Goal: Transaction & Acquisition: Subscribe to service/newsletter

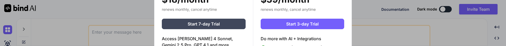
scroll to position [2, 0]
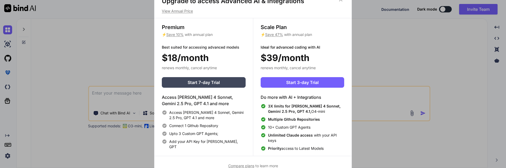
type textarea "x"
click at [391, 46] on div "Upgrade to access Advanced AI & Integrations View Annual Price Premium ⚡ Save 1…" at bounding box center [253, 84] width 506 height 169
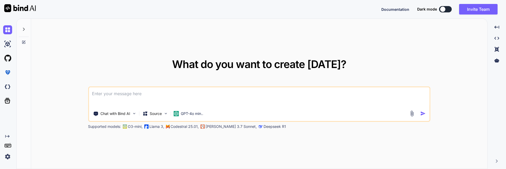
click at [7, 46] on img at bounding box center [7, 156] width 9 height 9
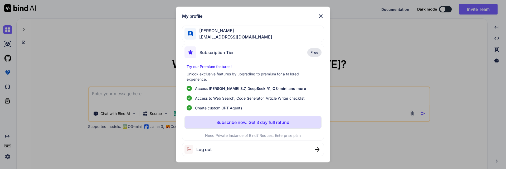
click at [272, 46] on p "Need Private Instance of Bind? Request Enterprise plan" at bounding box center [253, 135] width 137 height 5
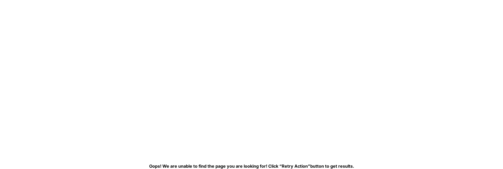
scroll to position [10, 0]
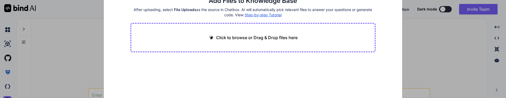
click at [59, 61] on div "Add Files to Knowledge Base After uploading, select File Uploads as the source …" at bounding box center [253, 49] width 506 height 98
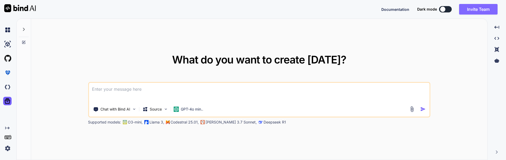
click at [477, 7] on button "Invite Team" at bounding box center [479, 9] width 39 height 11
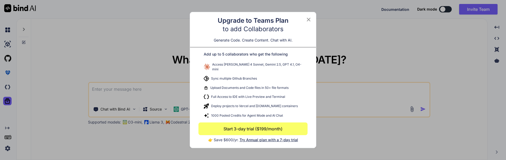
click at [258, 113] on button "Start 3-day trial ($199/month)" at bounding box center [253, 128] width 109 height 13
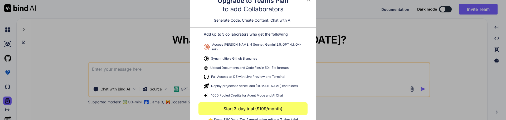
type textarea "x"
click at [249, 106] on button "Start 3-day trial ($199/month)" at bounding box center [253, 108] width 109 height 13
drag, startPoint x: 246, startPoint y: 108, endPoint x: 166, endPoint y: 117, distance: 80.7
click at [235, 108] on button "Start 3-day trial ($199/month)" at bounding box center [253, 108] width 109 height 13
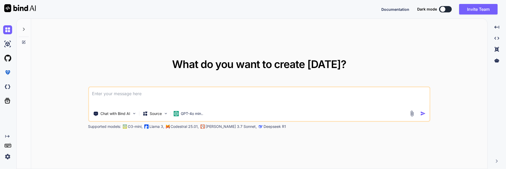
type textarea "x"
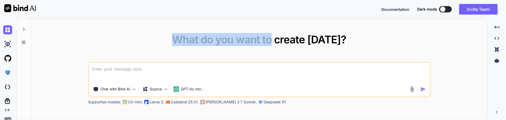
drag, startPoint x: 270, startPoint y: 119, endPoint x: 273, endPoint y: 57, distance: 62.6
click at [273, 57] on div "What do you want to create [DATE]? Chat with Bind AI Source GPT-4o min.. Suppor…" at bounding box center [259, 69] width 457 height 101
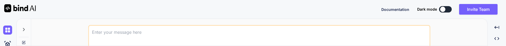
type textarea "x"
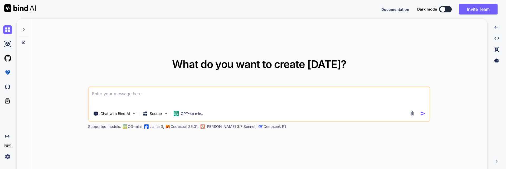
type textarea "x"
click at [5, 155] on img at bounding box center [7, 156] width 9 height 9
click at [8, 157] on img at bounding box center [7, 156] width 9 height 9
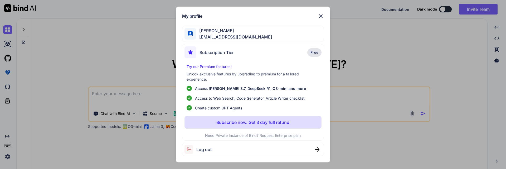
click at [206, 148] on span "Log out" at bounding box center [204, 149] width 15 height 6
type textarea "x"
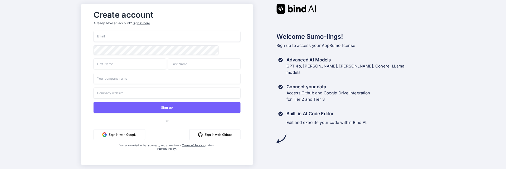
drag, startPoint x: 113, startPoint y: 34, endPoint x: 114, endPoint y: 43, distance: 9.3
click at [113, 34] on input "email" at bounding box center [167, 36] width 147 height 11
paste input "https://app.getbind.co/partner-appsumo-register?code=YsXReew4"
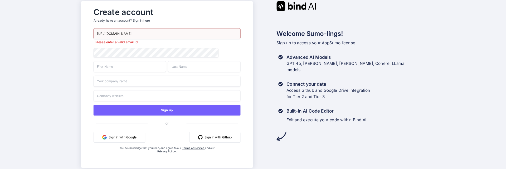
drag, startPoint x: 204, startPoint y: 34, endPoint x: 82, endPoint y: 44, distance: 121.8
click at [16, 30] on div "Create account Already have an account? Sign in here https://app.getbind.co/par…" at bounding box center [253, 84] width 506 height 169
paste input "robertbetatester@gmail.com"
type input "robertbetatester@gmail.com"
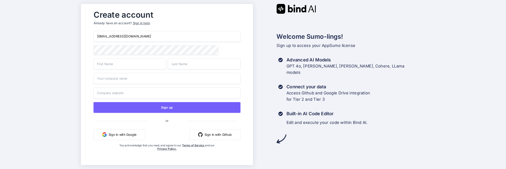
click at [28, 52] on div "Create account Already have an account? Sign in here robertbetatester@gmail.com…" at bounding box center [253, 84] width 506 height 169
click at [114, 66] on input "text" at bounding box center [130, 63] width 73 height 11
paste input "robertbetatester@gmail.com"
drag, startPoint x: 108, startPoint y: 63, endPoint x: 196, endPoint y: 64, distance: 87.3
click at [196, 64] on div "robertbetatester@gmail.com" at bounding box center [167, 63] width 147 height 11
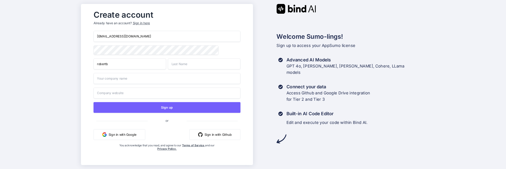
type input "robertb"
click at [206, 64] on input "text" at bounding box center [204, 63] width 73 height 11
paste input "robertbetatester@gmail.com"
drag, startPoint x: 187, startPoint y: 64, endPoint x: 165, endPoint y: 63, distance: 21.7
click at [156, 63] on div "robertb robertbetatester@gmail.com" at bounding box center [167, 63] width 147 height 11
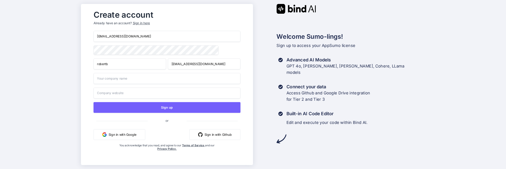
drag, startPoint x: 183, startPoint y: 64, endPoint x: 205, endPoint y: 66, distance: 21.7
click at [205, 66] on input "tester@gmail.com" at bounding box center [204, 63] width 73 height 11
type input "tester"
click at [106, 80] on input "text" at bounding box center [167, 78] width 147 height 11
paste input "[EMAIL_ADDRESS][DOMAIN_NAME]"
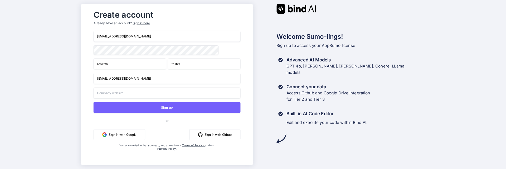
drag, startPoint x: 105, startPoint y: 80, endPoint x: 189, endPoint y: 92, distance: 84.5
click at [211, 85] on div "robertbetatester@gmail.com robertb tester robertbetatester@gmail.com Sign up or…" at bounding box center [167, 96] width 147 height 131
type input "rober"
click at [123, 94] on input "text" at bounding box center [167, 93] width 147 height 11
paste input "[EMAIL_ADDRESS][DOMAIN_NAME]"
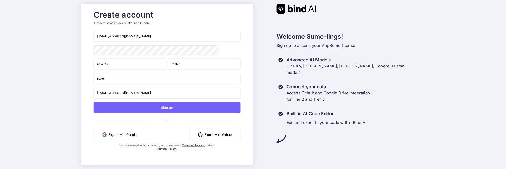
drag, startPoint x: 122, startPoint y: 92, endPoint x: 146, endPoint y: 95, distance: 24.2
click at [132, 92] on input "robertbetatester@gmail.com" at bounding box center [167, 93] width 147 height 11
type input "robertbetatester.com"
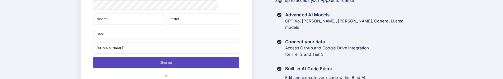
click at [163, 63] on button "Sign up" at bounding box center [166, 62] width 146 height 11
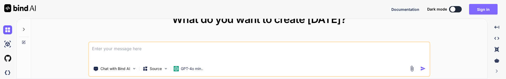
click at [483, 10] on button "Sign in" at bounding box center [484, 9] width 28 height 11
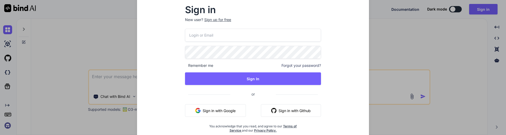
click at [219, 21] on div "Sign up for free" at bounding box center [217, 19] width 27 height 5
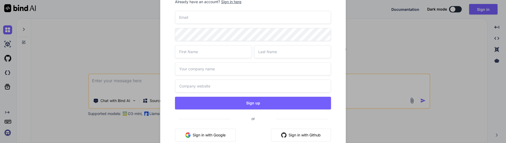
click at [190, 18] on input "email" at bounding box center [253, 17] width 156 height 13
paste input "return "premium" === t || r(e) ? "PLAN-20241118-B159858A" == o || "PLAN-2025010…"
type input "return "premium" === t || r(e) ? "PLAN-20241118-B159858A" == o || "PLAN-2025010…"
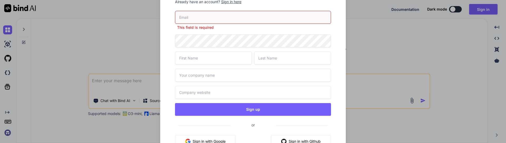
paste input "robertbetatester@gmail.com"
type input "robertbetatester@gmail.com"
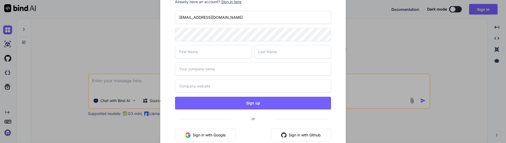
click at [195, 49] on input "text" at bounding box center [213, 51] width 77 height 13
paste input "robertbetatester@gmail.com"
type input "robertbetatester@gmail.com"
click at [273, 54] on input "text" at bounding box center [292, 51] width 77 height 13
paste input "robertbetatester@gmail.com"
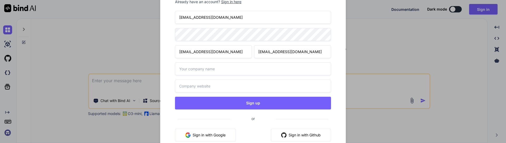
drag, startPoint x: 270, startPoint y: 53, endPoint x: 316, endPoint y: 53, distance: 45.9
click at [320, 53] on input "robertbetatester@gmail.com" at bounding box center [292, 51] width 77 height 13
click at [271, 53] on input "robertbetatester@gmail.com" at bounding box center [292, 51] width 77 height 13
drag, startPoint x: 264, startPoint y: 52, endPoint x: 253, endPoint y: 52, distance: 11.1
click at [245, 51] on div "robertbetatester@gmail.com robertbetatester@gmail.com" at bounding box center [253, 51] width 156 height 13
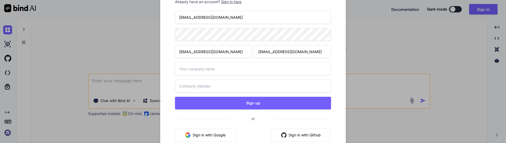
click at [298, 53] on input "tatester@gmail.com" at bounding box center [292, 51] width 77 height 13
type input "tat"
drag, startPoint x: 232, startPoint y: 51, endPoint x: 261, endPoint y: 46, distance: 29.2
click at [283, 51] on div "robertbetatester@gmail.com tat" at bounding box center [253, 51] width 156 height 13
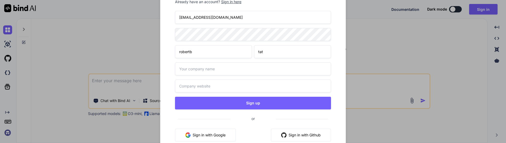
type input "robertb"
click at [131, 34] on div "Create account Already have an account? Sign in here robertbetatester@gmail.com…" at bounding box center [253, 71] width 506 height 143
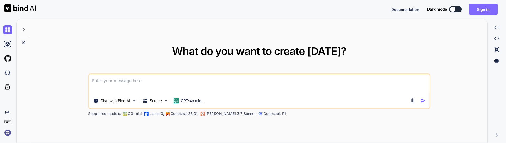
click at [490, 9] on button "Sign in" at bounding box center [484, 9] width 28 height 11
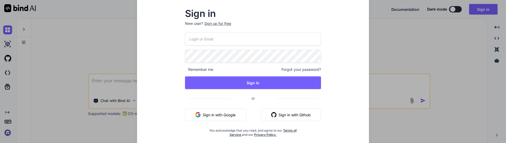
click at [218, 22] on div "Sign up for free" at bounding box center [217, 23] width 27 height 5
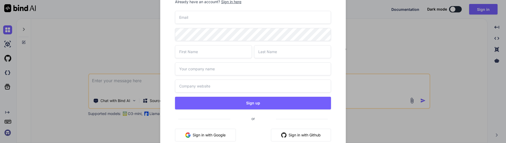
click at [189, 19] on input "email" at bounding box center [253, 17] width 156 height 13
paste input "robertbetatester@gmail.com"
type input "robertbetatester@gmail.com"
click at [191, 50] on input "text" at bounding box center [213, 51] width 77 height 13
paste input "robertbetatester@gmail.com"
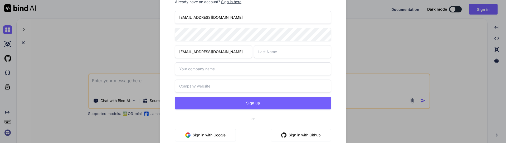
type input "robertbetatester@gmail.com"
click at [273, 53] on input "text" at bounding box center [292, 51] width 77 height 13
paste input "robertbetatester@gmail.com"
type input "robertbetatester@gmail.com"
click at [199, 68] on input "text" at bounding box center [253, 68] width 156 height 13
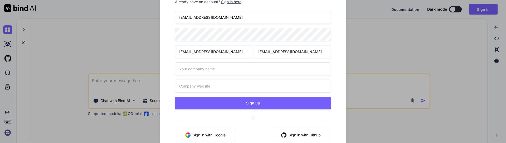
paste input "robertbetatester@gmail.com"
type input "robertbetatester@gmail.com"
click at [199, 79] on input "text" at bounding box center [253, 85] width 156 height 13
paste input "robertbetatester@gmail.com"
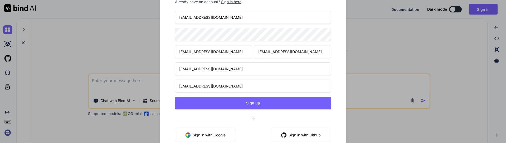
drag, startPoint x: 208, startPoint y: 85, endPoint x: 221, endPoint y: 85, distance: 12.9
click at [221, 79] on input "robertbetatester@gmail.com" at bounding box center [253, 85] width 156 height 13
type input "robertbetatester.com"
drag, startPoint x: 200, startPoint y: 71, endPoint x: 233, endPoint y: 68, distance: 33.7
click at [248, 70] on input "robertbetatester@gmail.com" at bounding box center [253, 68] width 156 height 13
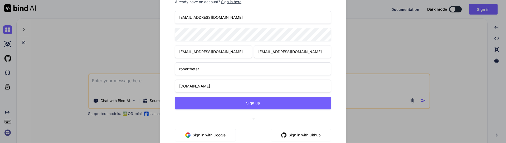
type input "robertbetat"
drag, startPoint x: 198, startPoint y: 52, endPoint x: 275, endPoint y: 54, distance: 77.3
click at [262, 52] on div "robertbetatester@gmail.com robertbetatester@gmail.com" at bounding box center [253, 51] width 156 height 13
type input "robertbeta"
drag, startPoint x: 277, startPoint y: 51, endPoint x: 361, endPoint y: 52, distance: 83.4
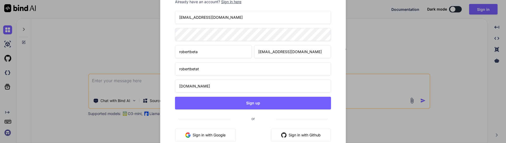
click at [362, 52] on div "Create account Already have an account? Sign in here robertbetatester@gmail.com…" at bounding box center [253, 71] width 506 height 143
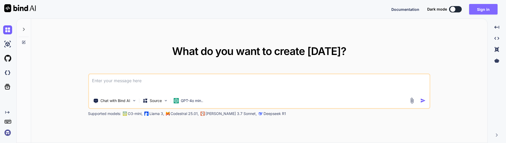
click at [479, 8] on button "Sign in" at bounding box center [484, 9] width 28 height 11
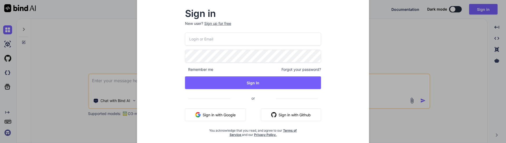
click at [227, 21] on div "Sign up for free" at bounding box center [217, 23] width 27 height 5
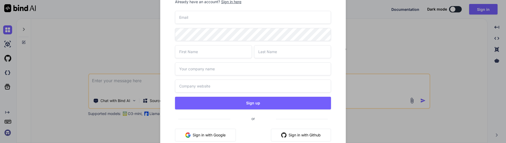
drag, startPoint x: 182, startPoint y: 23, endPoint x: 191, endPoint y: 16, distance: 11.2
click at [182, 22] on input "email" at bounding box center [253, 17] width 156 height 13
click at [192, 15] on input "email" at bounding box center [253, 17] width 156 height 13
paste input "robertbetatester@gmail.com"
type input "robertbetatester@gmail.com"
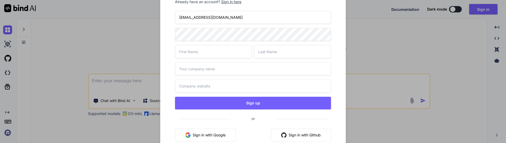
click at [188, 50] on input "text" at bounding box center [213, 51] width 77 height 13
paste input "robertbetatester@gmail.com"
type input "robertbetatester@gmail.com"
click at [273, 53] on input "text" at bounding box center [292, 51] width 77 height 13
paste input "robertbetatester@gmail.com"
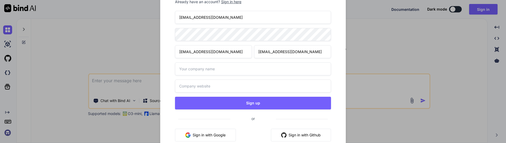
drag, startPoint x: 209, startPoint y: 51, endPoint x: 234, endPoint y: 51, distance: 25.1
click at [234, 51] on input "robertbetatester@gmail.com" at bounding box center [213, 51] width 77 height 13
drag, startPoint x: 277, startPoint y: 51, endPoint x: 242, endPoint y: 51, distance: 34.6
click at [242, 51] on div "robertbetatester@gmail.com robertbetatester@gmail.com" at bounding box center [253, 51] width 156 height 13
drag, startPoint x: 279, startPoint y: 52, endPoint x: 303, endPoint y: 54, distance: 24.4
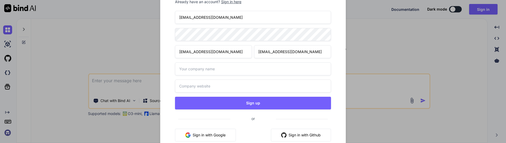
click at [303, 54] on input "tester@gmail.com" at bounding box center [292, 51] width 77 height 13
type input "test"
click at [198, 69] on input "text" at bounding box center [253, 68] width 156 height 13
paste input "robertbetatester@gmail.com"
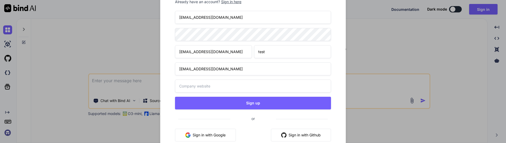
type input "robertbetatester@gmail.com"
click at [192, 79] on input "text" at bounding box center [253, 85] width 156 height 13
paste input "robertbetatester@gmail.com"
type input "robertbetatester@gmail.com"
drag, startPoint x: 198, startPoint y: 69, endPoint x: 240, endPoint y: 70, distance: 42.2
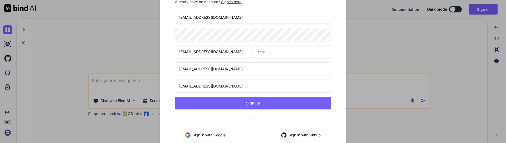
click at [240, 70] on input "robertbetatester@gmail.com" at bounding box center [253, 68] width 156 height 13
type input "robertbeta"
drag, startPoint x: 220, startPoint y: 85, endPoint x: 209, endPoint y: 85, distance: 11.6
click at [209, 79] on input "robertbetatester@gmail.com" at bounding box center [253, 85] width 156 height 13
type input "robertbetatester.com"
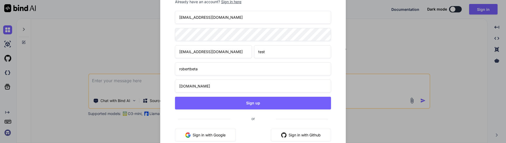
click at [206, 16] on input "robertbetatester@gmail.com" at bounding box center [253, 17] width 156 height 13
click at [190, 16] on input "robertbetatester@gmail.com" at bounding box center [253, 17] width 156 height 13
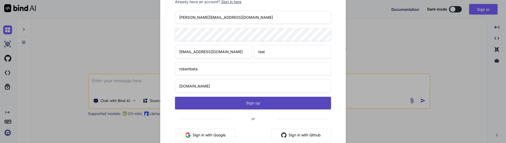
type input "robert.betatester@gmail.com"
click at [259, 79] on button "Sign up" at bounding box center [253, 103] width 156 height 13
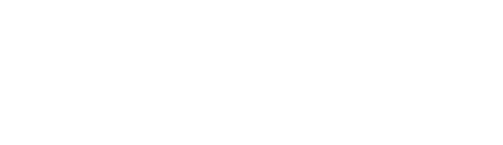
drag, startPoint x: 228, startPoint y: 74, endPoint x: 260, endPoint y: 95, distance: 37.9
click at [268, 103] on img at bounding box center [234, 63] width 171 height 171
drag, startPoint x: 182, startPoint y: 18, endPoint x: 227, endPoint y: 51, distance: 56.4
click at [250, 58] on img at bounding box center [234, 63] width 171 height 171
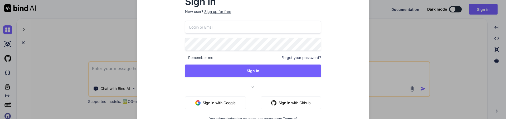
type textarea "x"
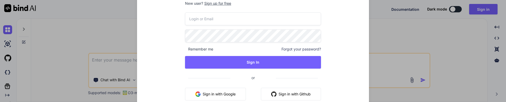
click at [209, 18] on input "email" at bounding box center [253, 18] width 136 height 13
paste input "[PERSON_NAME][EMAIL_ADDRESS][DOMAIN_NAME]"
type input "[PERSON_NAME][EMAIL_ADDRESS][DOMAIN_NAME]"
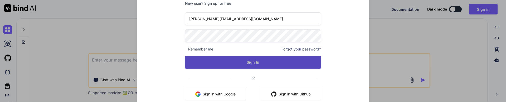
click at [251, 63] on button "Sign In" at bounding box center [253, 62] width 136 height 13
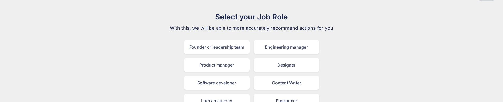
scroll to position [26, 0]
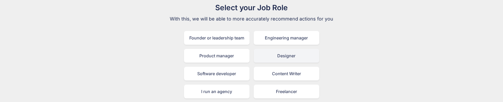
click at [280, 58] on div "Designer" at bounding box center [286, 56] width 65 height 14
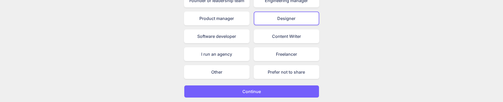
click at [268, 94] on button "Continue" at bounding box center [251, 91] width 135 height 13
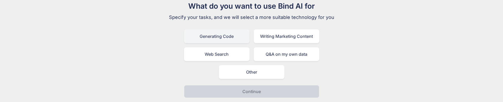
click at [236, 33] on div "Generating Code" at bounding box center [216, 37] width 65 height 14
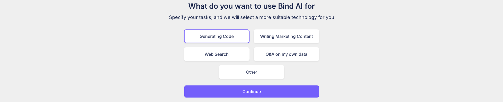
click at [251, 92] on p "Continue" at bounding box center [251, 92] width 18 height 6
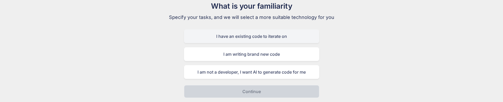
click at [227, 40] on div "I have an existing code to iterate on" at bounding box center [251, 37] width 135 height 14
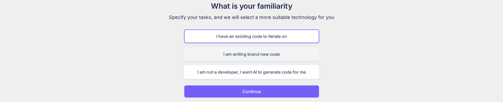
click at [247, 55] on div "I am writing brand new code" at bounding box center [251, 54] width 135 height 14
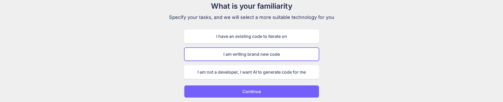
click at [254, 89] on p "Continue" at bounding box center [251, 92] width 18 height 6
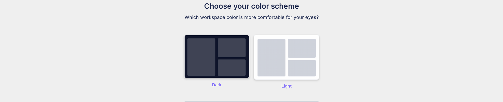
click at [287, 64] on img at bounding box center [286, 57] width 65 height 45
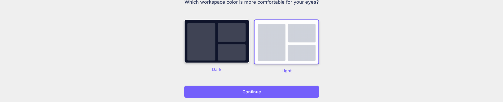
scroll to position [44, 0]
click at [257, 94] on p "Continue" at bounding box center [251, 92] width 18 height 6
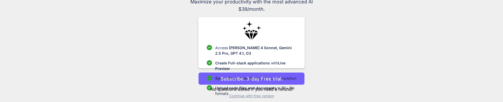
scroll to position [49, 0]
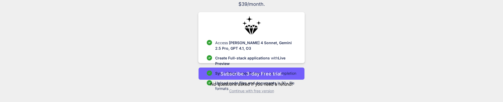
click at [256, 90] on p "Continue with free version" at bounding box center [251, 91] width 106 height 5
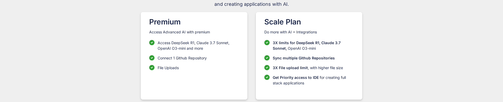
scroll to position [72, 0]
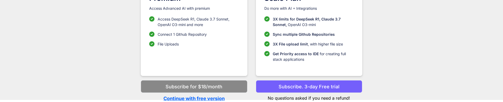
click at [199, 98] on p "Continue with free version" at bounding box center [194, 98] width 106 height 7
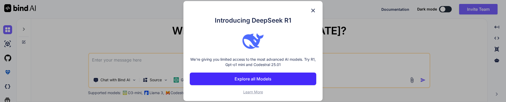
click at [265, 80] on p "Explore all Models" at bounding box center [253, 79] width 37 height 6
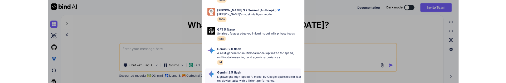
scroll to position [265, 0]
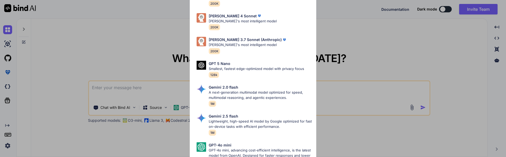
click at [368, 128] on div "All GPT 5 Mini Smaller, fast variant balancing speed and capability for light t…" at bounding box center [253, 78] width 506 height 157
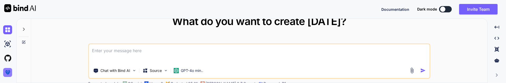
click at [7, 75] on img at bounding box center [7, 72] width 9 height 9
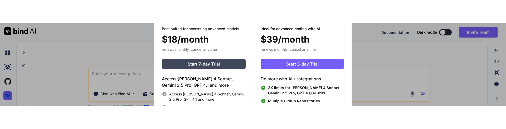
scroll to position [2, 0]
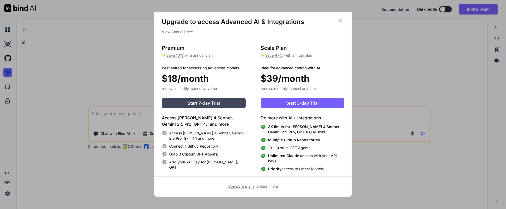
click at [341, 22] on icon at bounding box center [341, 21] width 6 height 6
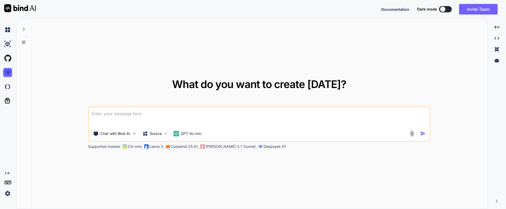
click at [7, 192] on img at bounding box center [7, 193] width 9 height 9
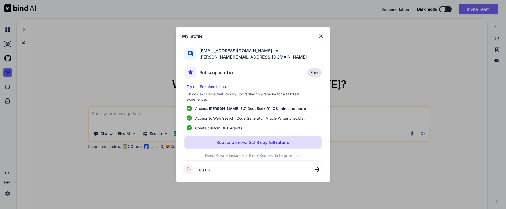
click at [242, 56] on span "robert.betatester@gmail.com" at bounding box center [251, 57] width 111 height 6
click at [240, 53] on span "robertbetatester@gmail.com test" at bounding box center [251, 50] width 111 height 6
click at [221, 57] on span "robert.betatester@gmail.com" at bounding box center [251, 57] width 111 height 6
click at [238, 58] on span "robert.betatester@gmail.com" at bounding box center [251, 57] width 111 height 6
drag, startPoint x: 320, startPoint y: 35, endPoint x: 311, endPoint y: 40, distance: 10.4
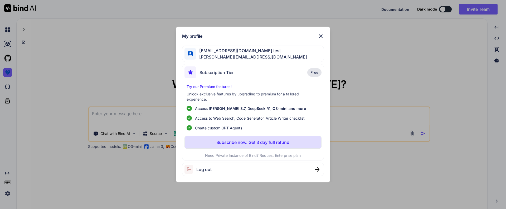
click at [320, 35] on img at bounding box center [321, 36] width 6 height 6
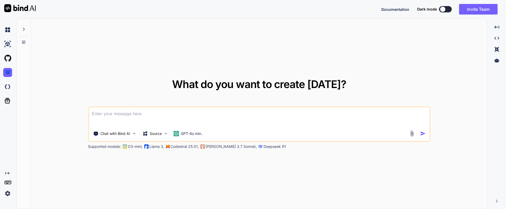
click at [7, 182] on icon at bounding box center [7, 182] width 7 height 7
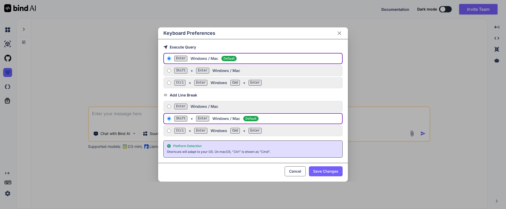
click at [339, 32] on icon "Close" at bounding box center [340, 33] width 4 height 4
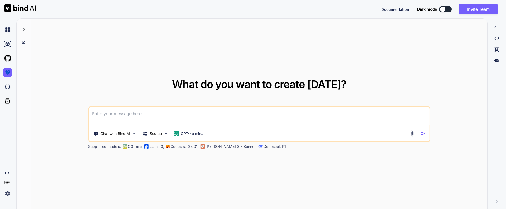
click at [8, 197] on img at bounding box center [7, 193] width 9 height 9
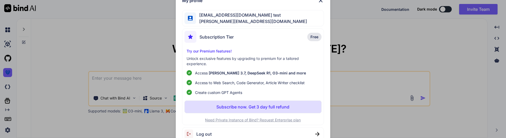
type textarea "x"
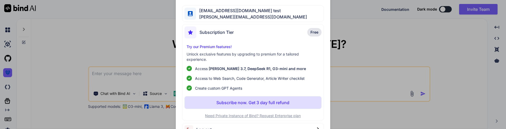
click at [250, 103] on p "Subscribe now. Get 3 day full refund" at bounding box center [253, 102] width 73 height 6
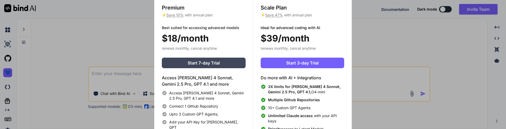
click at [442, 78] on div "Upgrade to access Advanced AI & Integrations View Annual Price Premium ⚡ Save 1…" at bounding box center [253, 64] width 506 height 129
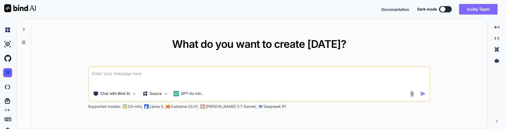
click at [476, 9] on button "Invite Team" at bounding box center [479, 9] width 39 height 11
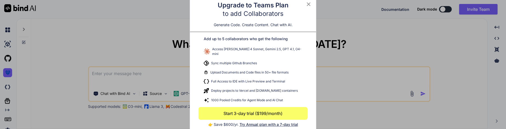
click at [253, 110] on button "Start 3-day trial ($199/month)" at bounding box center [253, 113] width 109 height 13
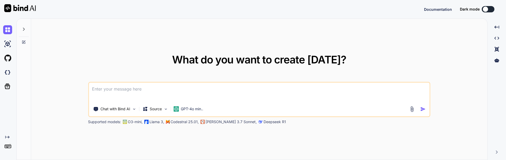
type textarea "x"
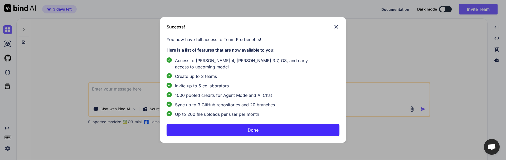
click at [253, 136] on button "Done" at bounding box center [253, 130] width 173 height 13
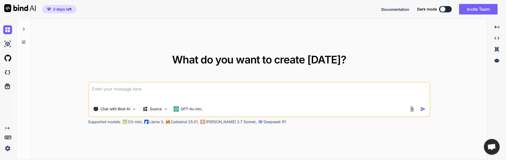
click at [8, 150] on img at bounding box center [7, 148] width 9 height 9
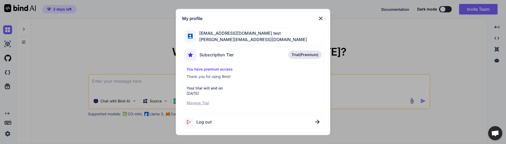
click at [204, 103] on p "Manage Trial" at bounding box center [253, 103] width 133 height 5
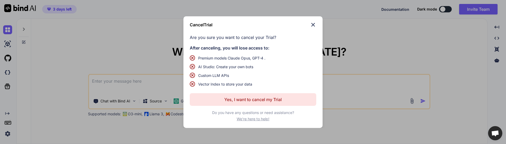
click at [313, 27] on img at bounding box center [313, 25] width 6 height 6
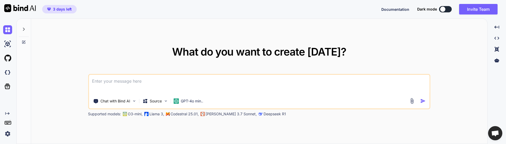
click at [23, 28] on icon at bounding box center [24, 29] width 2 height 3
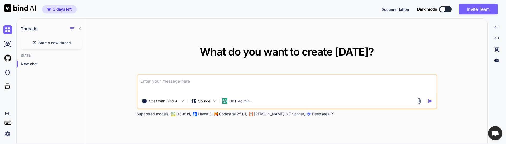
click at [7, 134] on img at bounding box center [7, 134] width 9 height 9
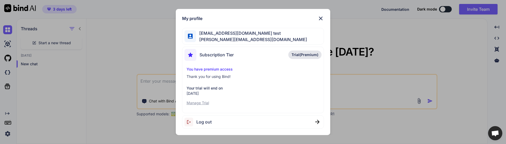
click at [228, 35] on span "[EMAIL_ADDRESS][DOMAIN_NAME] test" at bounding box center [251, 33] width 111 height 6
click at [203, 102] on p "Manage Trial" at bounding box center [253, 103] width 133 height 5
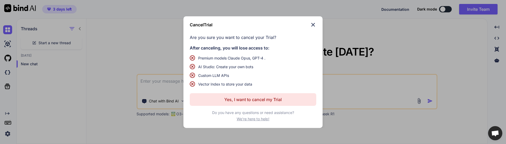
click at [310, 27] on img at bounding box center [313, 25] width 6 height 6
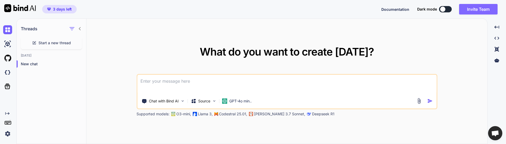
click at [480, 9] on button "Invite Team" at bounding box center [479, 9] width 39 height 11
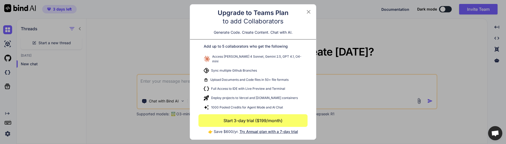
click at [267, 131] on span "Try Annual plan with a 7-day trial" at bounding box center [269, 132] width 59 height 4
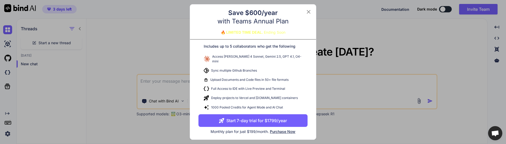
click at [257, 119] on button "Start 7-day trial for $1799/year" at bounding box center [253, 120] width 109 height 13
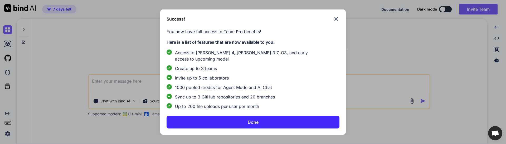
click at [260, 123] on button "Done" at bounding box center [253, 122] width 173 height 13
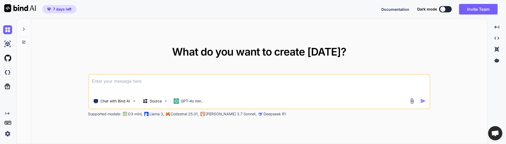
click at [8, 133] on img at bounding box center [7, 134] width 9 height 9
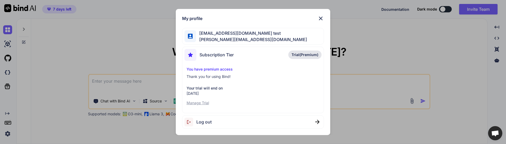
click at [202, 102] on p "Manage Trial" at bounding box center [253, 103] width 133 height 5
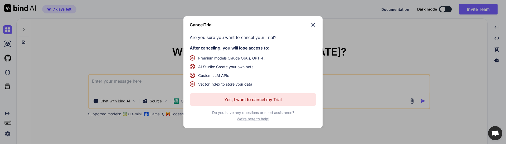
click at [316, 25] on img at bounding box center [313, 25] width 6 height 6
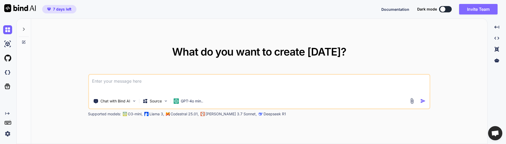
click at [493, 7] on button "Invite Team" at bounding box center [479, 9] width 39 height 11
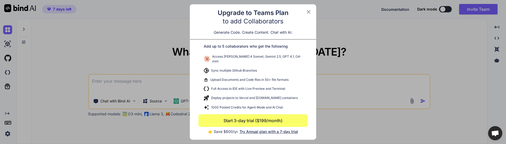
click at [309, 12] on icon at bounding box center [309, 12] width 6 height 6
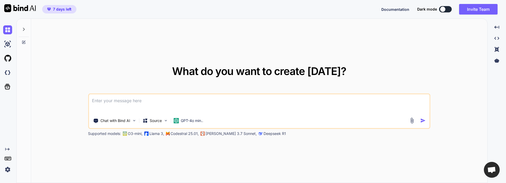
click at [25, 28] on icon at bounding box center [24, 29] width 4 height 4
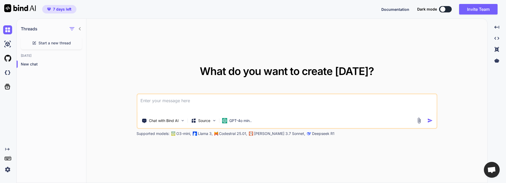
click at [64, 7] on span "7 days left" at bounding box center [62, 9] width 18 height 5
click at [6, 144] on img at bounding box center [7, 169] width 9 height 9
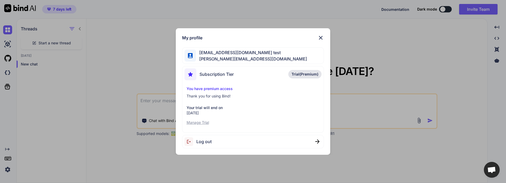
click at [320, 36] on img at bounding box center [321, 38] width 6 height 6
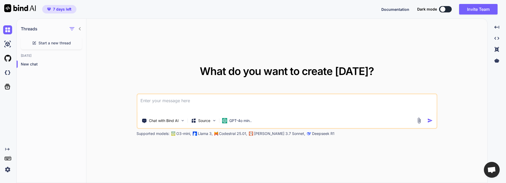
click at [7, 144] on img at bounding box center [7, 169] width 9 height 9
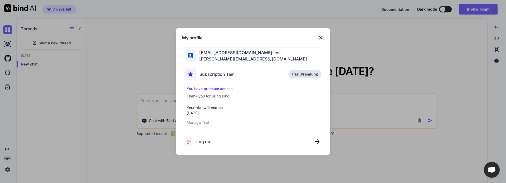
click at [207, 87] on p "You have premium access" at bounding box center [253, 88] width 133 height 5
click at [0, 45] on div "My profile robertbetatester@gmail.com test robert.betatester@gmail.com Subscrip…" at bounding box center [253, 91] width 506 height 183
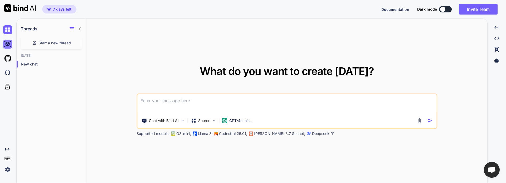
click at [5, 43] on img at bounding box center [7, 44] width 9 height 9
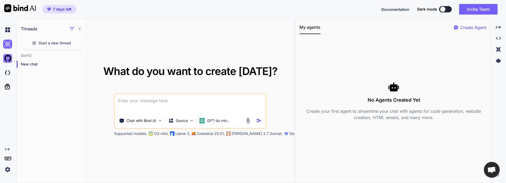
click at [5, 58] on img at bounding box center [7, 58] width 9 height 9
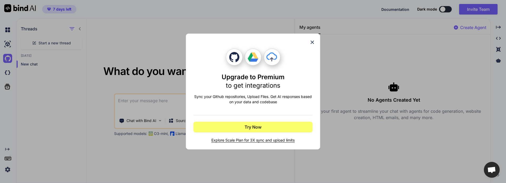
click at [3, 68] on div "Upgrade to Premium to get integrations Sync your Github repositories, Upload Fi…" at bounding box center [253, 91] width 506 height 183
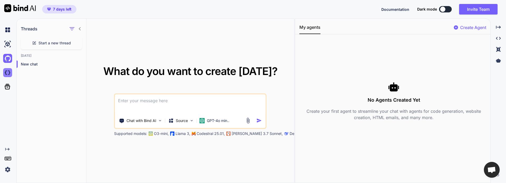
click at [6, 75] on img at bounding box center [7, 72] width 9 height 9
click at [9, 144] on img at bounding box center [7, 169] width 9 height 9
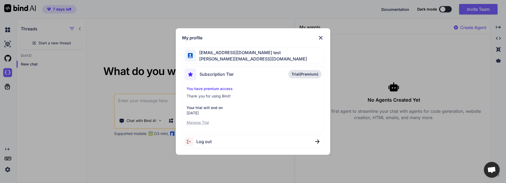
click at [202, 122] on p "Manage Trial" at bounding box center [253, 122] width 133 height 5
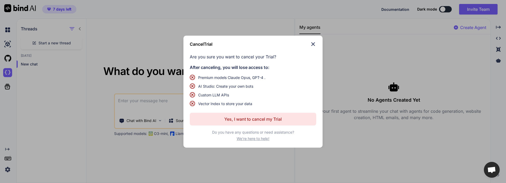
click at [256, 137] on span "We're here to help!" at bounding box center [253, 138] width 33 height 5
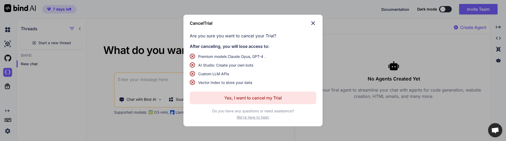
click at [314, 23] on img at bounding box center [313, 23] width 6 height 6
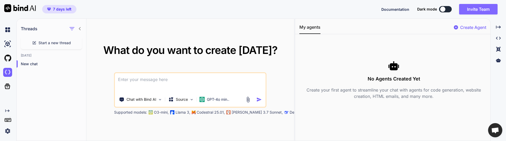
click at [475, 11] on button "Invite Team" at bounding box center [479, 9] width 39 height 11
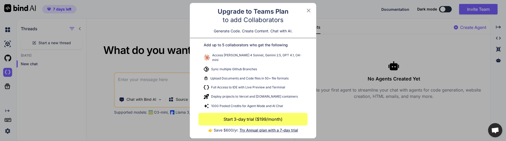
click at [309, 14] on icon at bounding box center [309, 10] width 6 height 6
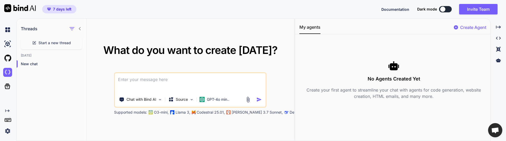
click at [8, 111] on icon at bounding box center [7, 111] width 4 height 3
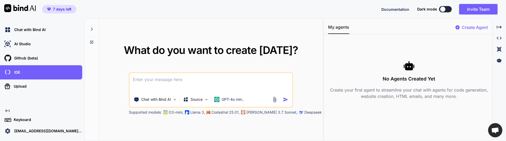
click at [37, 132] on p "robertbetatester@gmail.com test" at bounding box center [47, 131] width 70 height 5
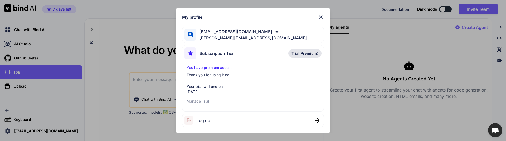
click at [308, 52] on span "Trial(Premium)" at bounding box center [305, 53] width 27 height 5
click at [208, 57] on div "Subscription Tier" at bounding box center [209, 53] width 49 height 12
click at [208, 69] on p "You have premium access" at bounding box center [253, 67] width 133 height 5
click at [201, 102] on p "Manage Trial" at bounding box center [253, 101] width 133 height 5
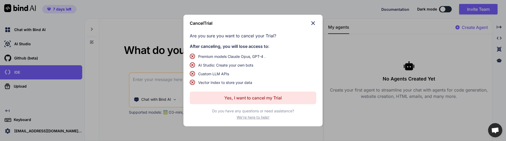
click at [253, 99] on p "Yes, I want to cancel my Trial" at bounding box center [253, 98] width 58 height 6
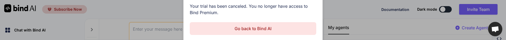
type textarea "x"
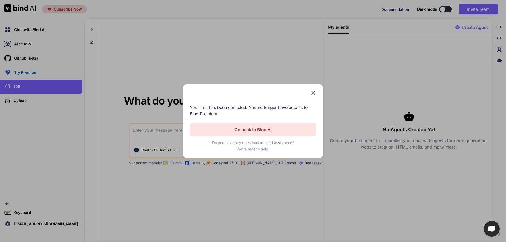
click at [257, 132] on p "Go back to Bind AI" at bounding box center [253, 130] width 37 height 6
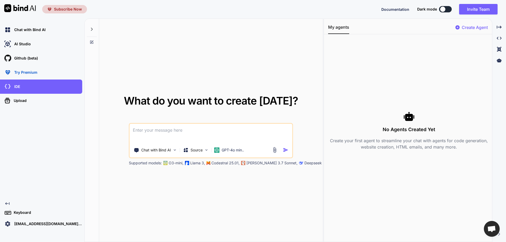
click at [56, 9] on span "Subscribe Now" at bounding box center [68, 9] width 28 height 5
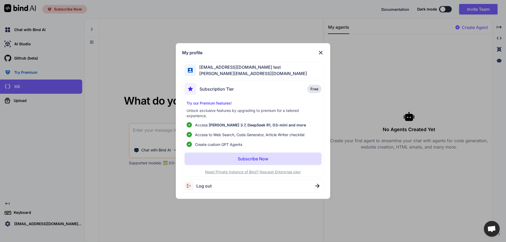
click at [243, 73] on span "robert.betatester@gmail.com" at bounding box center [251, 73] width 111 height 6
click at [319, 52] on img at bounding box center [321, 53] width 6 height 6
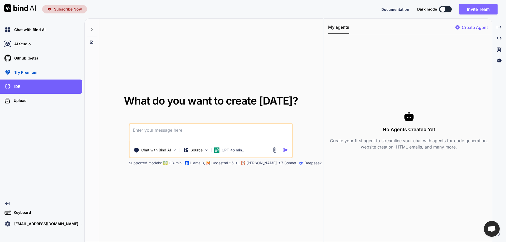
click at [471, 10] on button "Invite Team" at bounding box center [479, 9] width 39 height 11
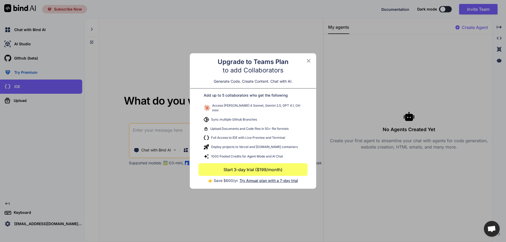
click at [73, 144] on div "Upgrade to Teams Plan to add Collaborators Generate Code. Create Content. Chat …" at bounding box center [253, 121] width 506 height 242
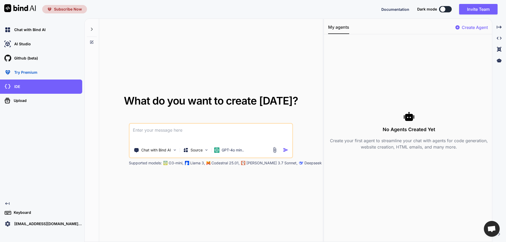
click at [6, 144] on icon at bounding box center [7, 204] width 4 height 3
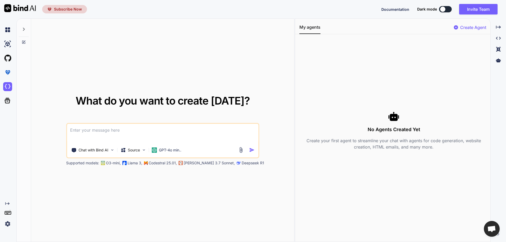
click at [6, 144] on icon "Created with Pixso." at bounding box center [7, 204] width 4 height 4
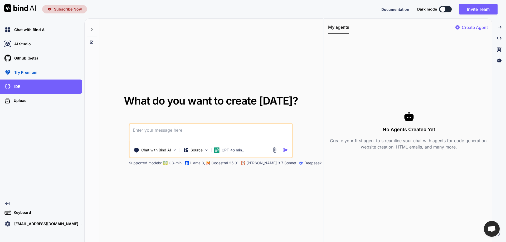
click at [161, 131] on textarea at bounding box center [211, 134] width 163 height 20
type textarea "M"
type textarea "x"
type textarea "MA"
type textarea "x"
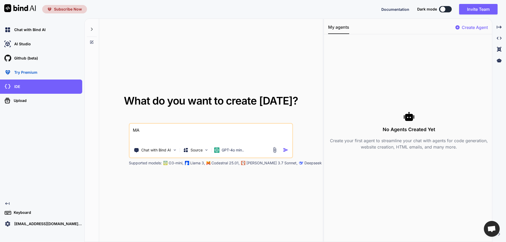
type textarea "MAK"
type textarea "x"
type textarea "MAKE"
type textarea "x"
type textarea "MAKE"
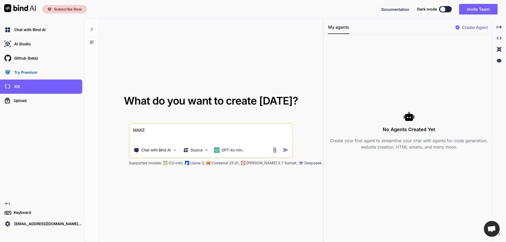
type textarea "x"
type textarea "MAKE A"
type textarea "x"
type textarea "MAKE A"
type textarea "x"
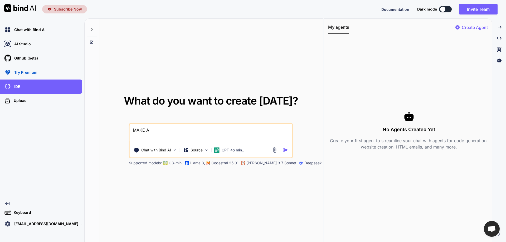
type textarea "MAKE A A"
type textarea "x"
type textarea "MAKE A AP"
type textarea "x"
type textarea "MAKE A APP"
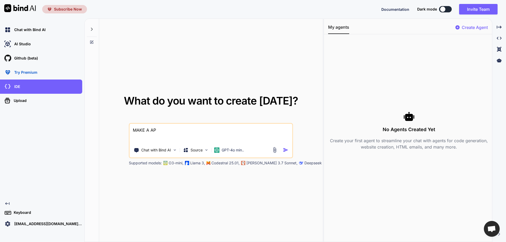
type textarea "x"
type textarea "MAKE A APP"
type textarea "x"
type textarea "MAKE A APP F"
type textarea "x"
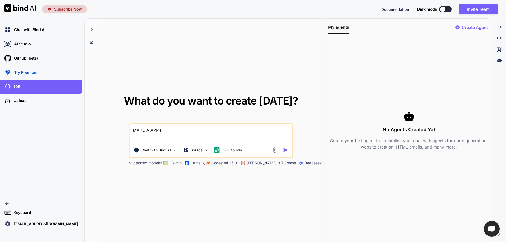
type textarea "MAKE A APP FO"
type textarea "x"
type textarea "MAKE A APP FOR"
type textarea "x"
type textarea "MAKE A APP FOR"
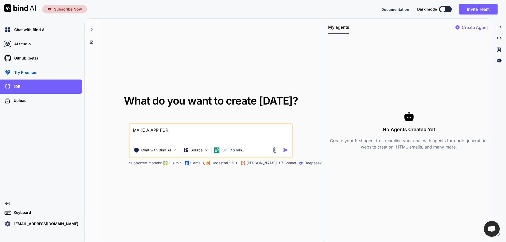
type textarea "x"
type textarea "MAKE A APP FOR T"
type textarea "x"
type textarea "MAKE A APP FOR TH"
type textarea "x"
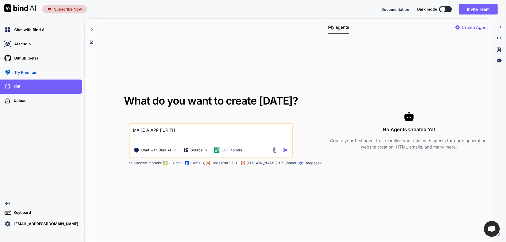
type textarea "MAKE A APP FOR THU"
type textarea "x"
type textarea "MAKE A APP FOR THUM"
type textarea "x"
type textarea "MAKE A APP FOR THUMB"
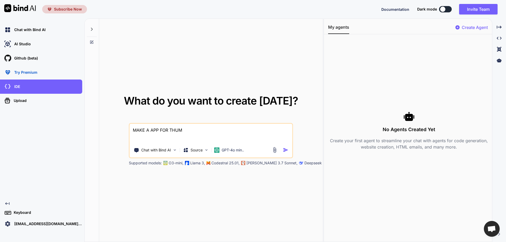
type textarea "x"
type textarea "MAKE A APP FOR THUMBN"
type textarea "x"
type textarea "MAKE A APP FOR THUMBNA"
type textarea "x"
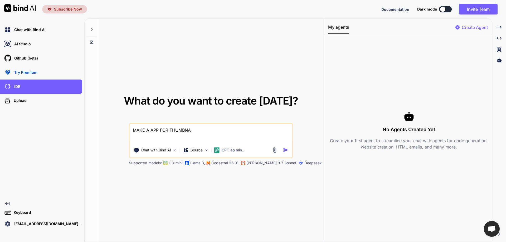
type textarea "MAKE A APP FOR THUMBNAI"
type textarea "x"
type textarea "MAKE A APP FOR THUMBNAIL"
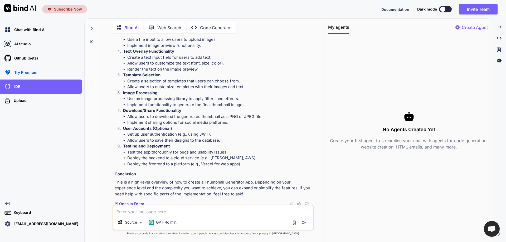
scroll to position [233, 0]
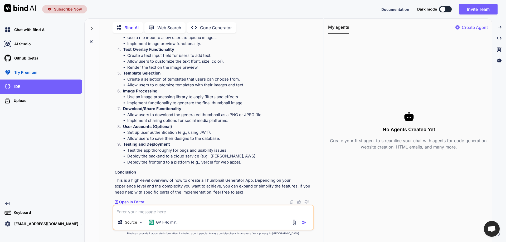
click at [127, 144] on p "Open in Editor" at bounding box center [131, 202] width 25 height 5
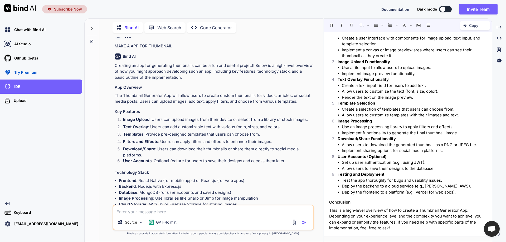
scroll to position [0, 0]
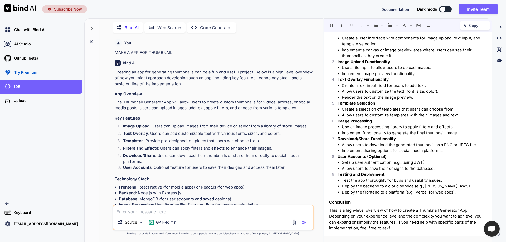
click at [212, 27] on p "Code Generator" at bounding box center [216, 28] width 32 height 6
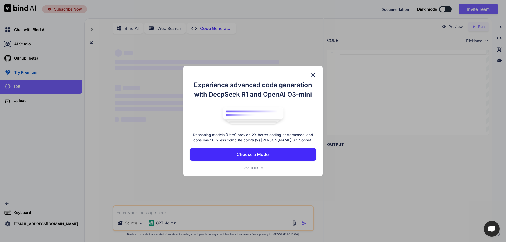
click at [257, 144] on p "Choose a Model" at bounding box center [253, 154] width 33 height 6
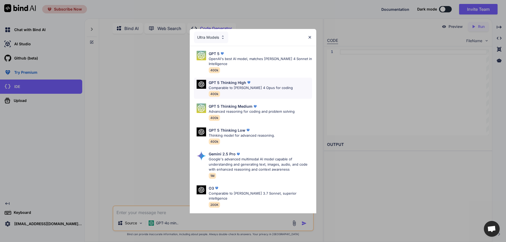
scroll to position [43, 0]
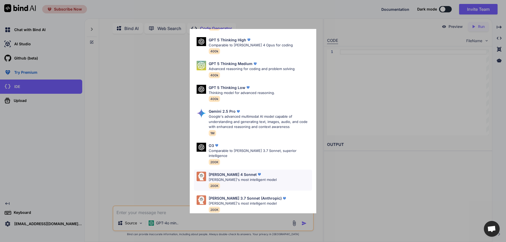
click at [245, 144] on div "Claude 4 Sonnet" at bounding box center [243, 175] width 68 height 6
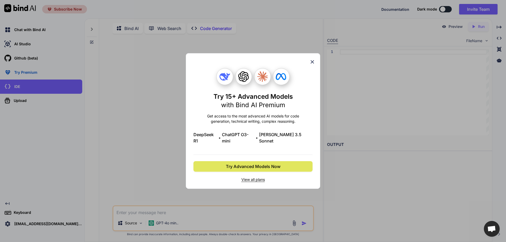
click at [252, 144] on span "Try Advanced Models Now" at bounding box center [253, 167] width 55 height 6
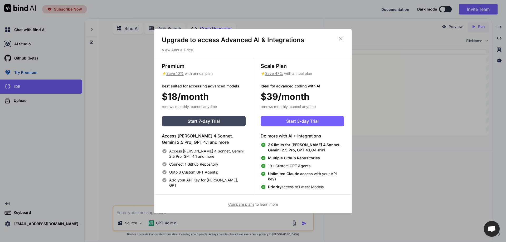
scroll to position [2, 0]
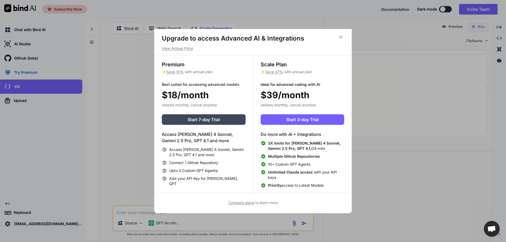
click at [343, 35] on icon at bounding box center [341, 37] width 6 height 6
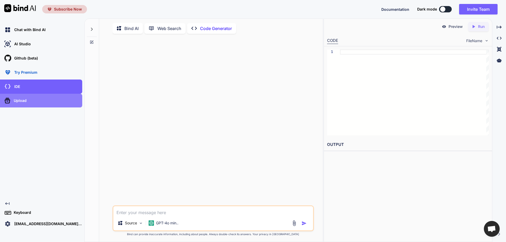
click at [20, 102] on p "Upload" at bounding box center [19, 100] width 15 height 5
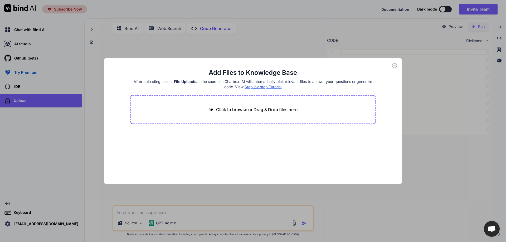
click at [400, 68] on div "Add Files to Knowledge Base After uploading, select File Uploads as the source …" at bounding box center [253, 121] width 299 height 127
click at [12, 42] on div "Add Files to Knowledge Base After uploading, select File Uploads as the source …" at bounding box center [253, 121] width 506 height 242
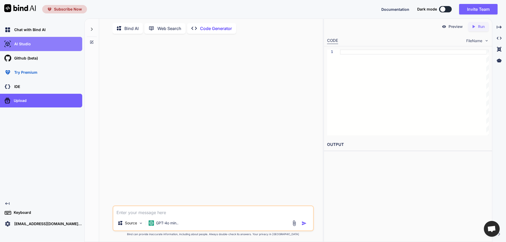
click at [14, 42] on p "AI Studio" at bounding box center [21, 43] width 19 height 5
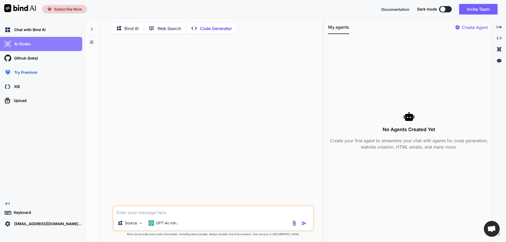
click at [14, 42] on p "AI Studio" at bounding box center [21, 43] width 19 height 5
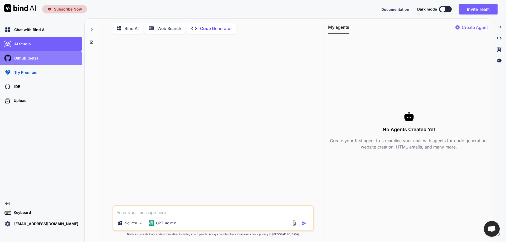
click at [20, 56] on p "Github (beta)" at bounding box center [25, 58] width 26 height 5
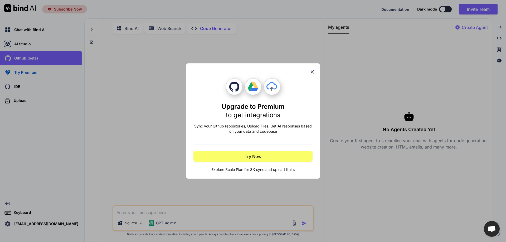
click at [23, 44] on div "Upgrade to Premium to get integrations Sync your Github repositories, Upload Fi…" at bounding box center [253, 121] width 506 height 242
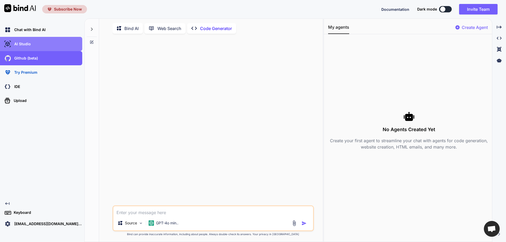
click at [23, 41] on p "AI Studio" at bounding box center [21, 43] width 19 height 5
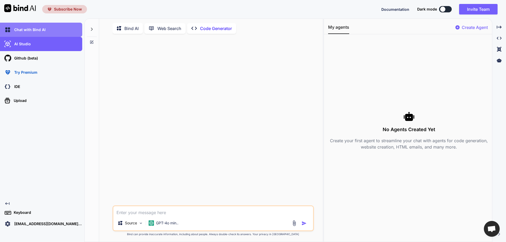
click at [25, 28] on p "Chat with Bind AI" at bounding box center [29, 29] width 34 height 5
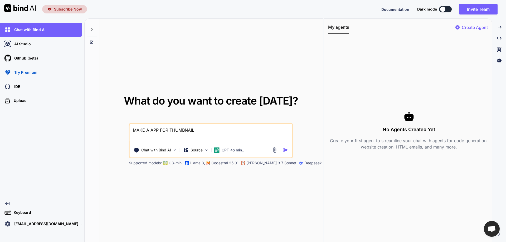
type textarea "x"
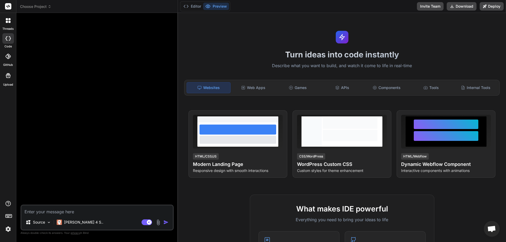
type textarea "x"
